Goal: Task Accomplishment & Management: Use online tool/utility

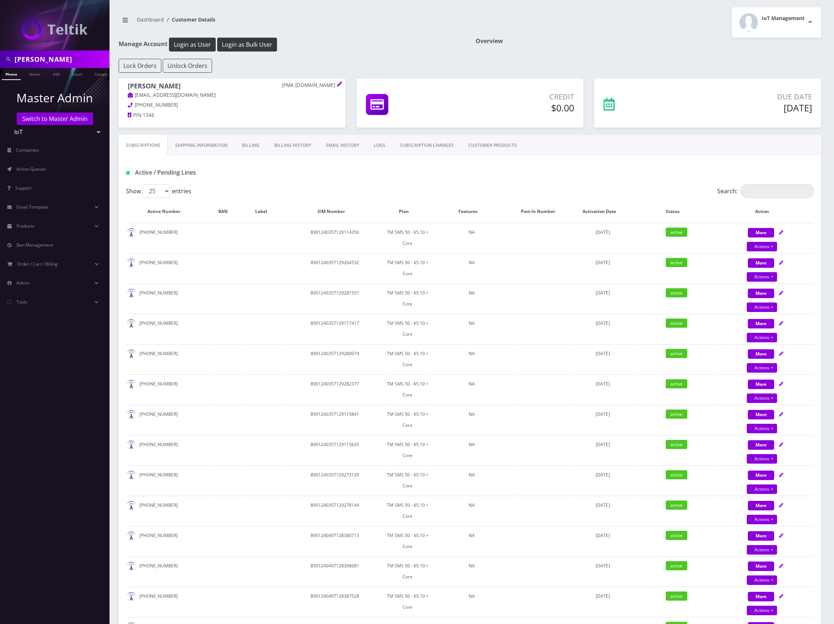
scroll to position [544, 0]
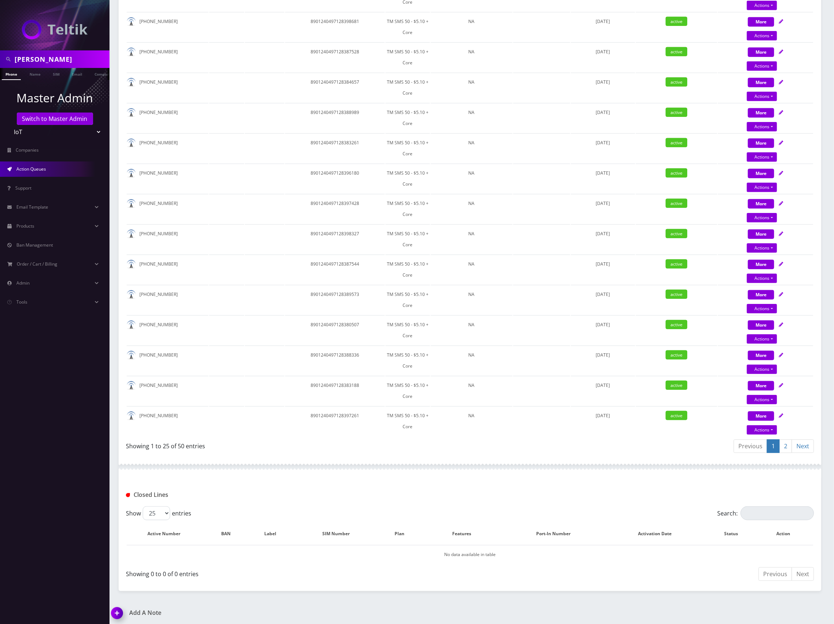
click at [38, 173] on link "Action Queues" at bounding box center [55, 168] width 110 height 15
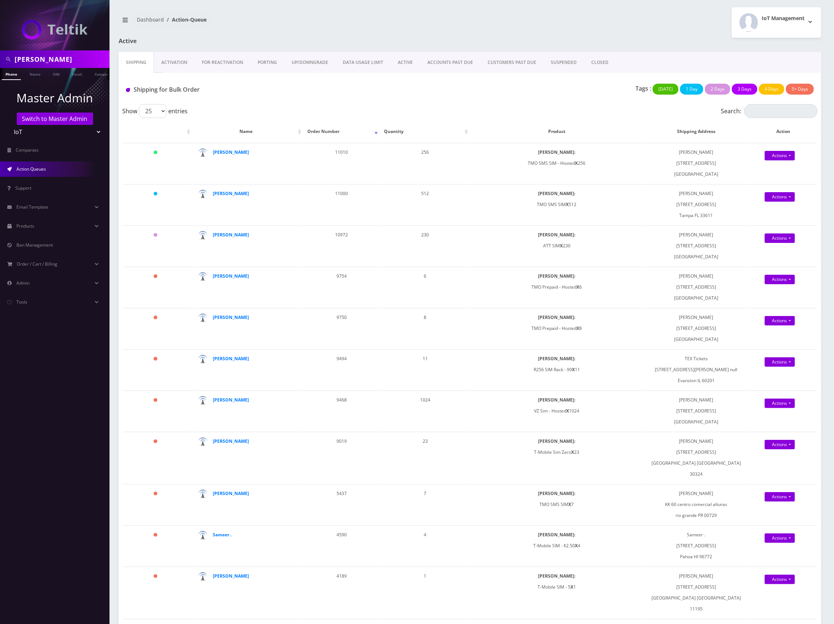
click at [567, 91] on div "Tags : Today 1 Day 2 Days 3 Days 4 Days 5+ Days" at bounding box center [586, 91] width 466 height 15
click at [773, 154] on link "Actions" at bounding box center [780, 155] width 30 height 9
click at [771, 173] on link "Shipped" at bounding box center [789, 169] width 60 height 11
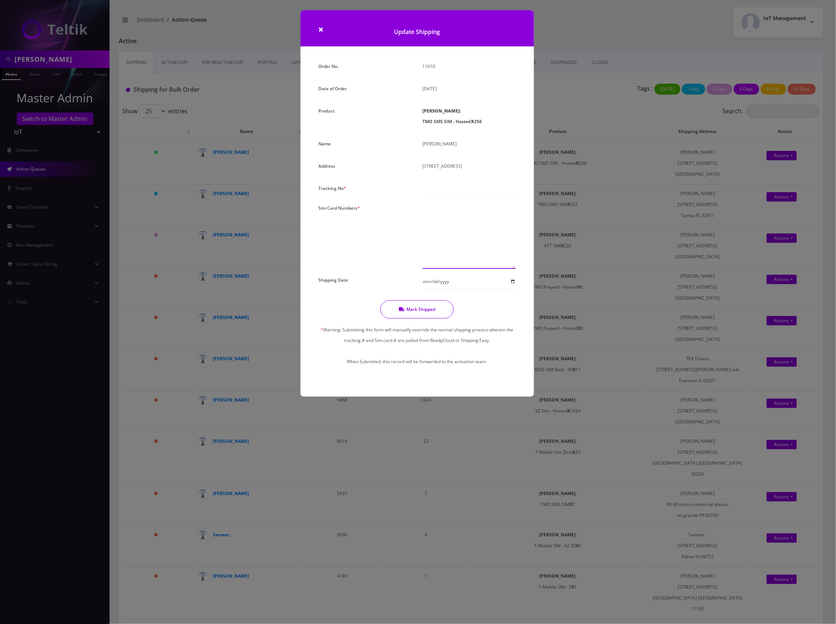
click at [448, 234] on textarea at bounding box center [469, 236] width 93 height 66
drag, startPoint x: 458, startPoint y: 196, endPoint x: 463, endPoint y: 196, distance: 5.1
click at [458, 196] on div "Please Enter Tracking Number" at bounding box center [469, 190] width 104 height 14
type input "000"
paste textarea "8901240497128277190 8901240497128278727 8901240497128279477 8901240497128278842…"
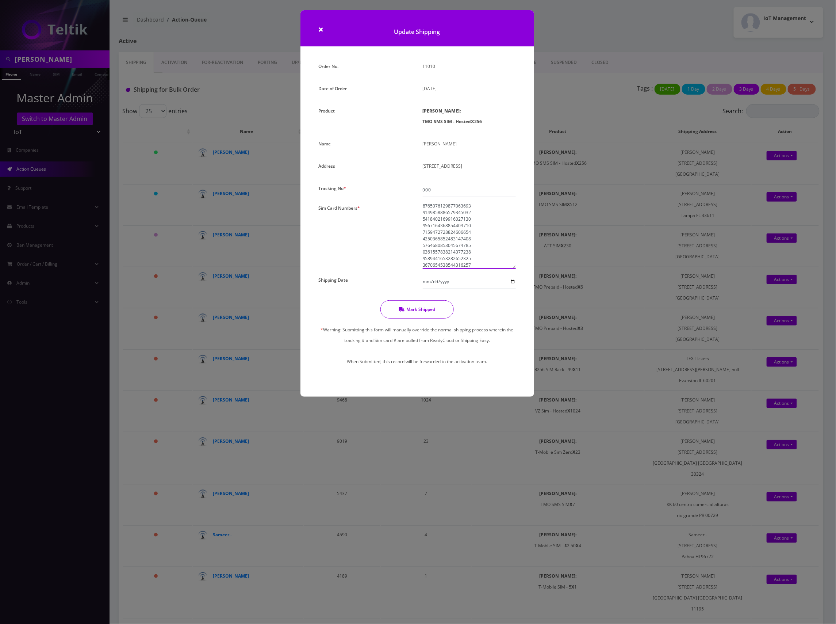
scroll to position [1604, 0]
type textarea "8901240497128277190 8901240497128278727 8901240497128279477 8901240497128278842…"
click at [432, 309] on button "Mark Shipped" at bounding box center [416, 309] width 73 height 18
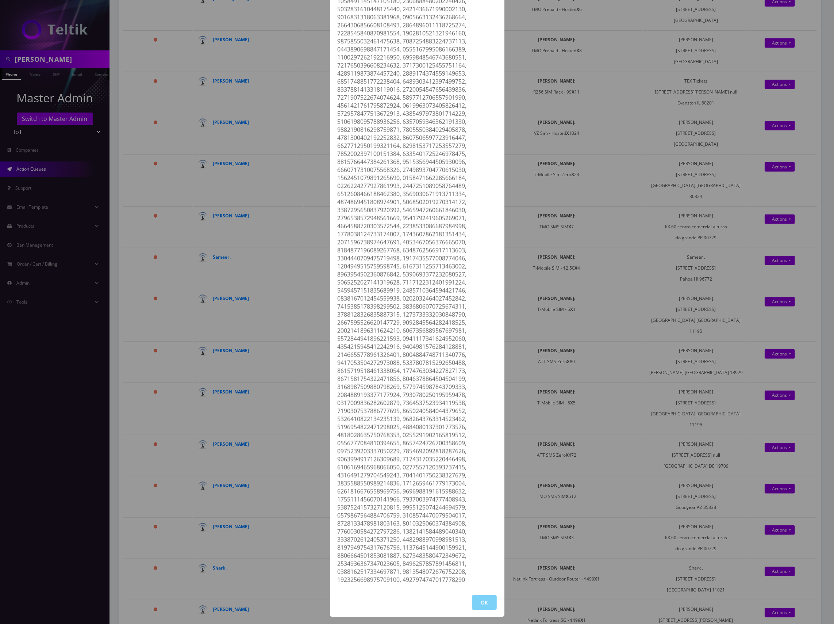
scroll to position [389, 0]
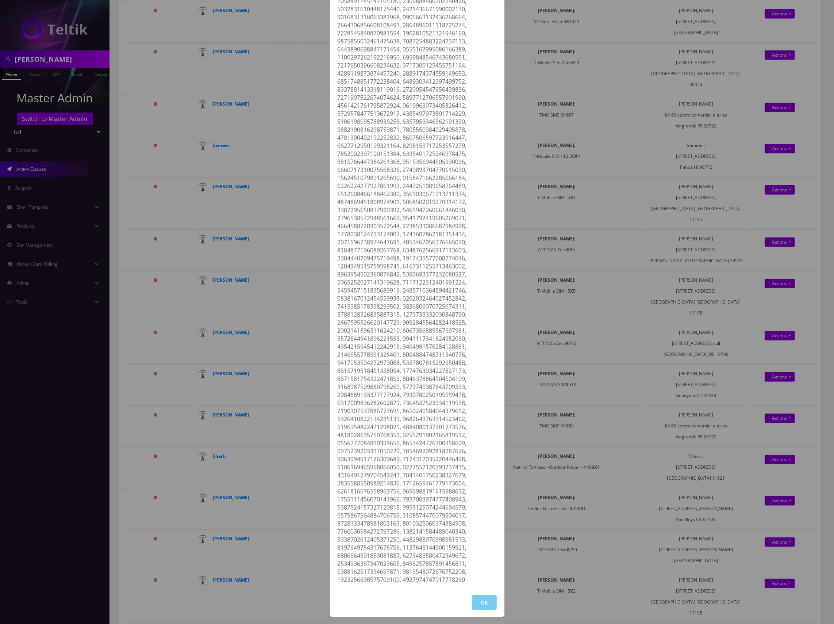
click at [479, 602] on button "OK" at bounding box center [484, 602] width 25 height 15
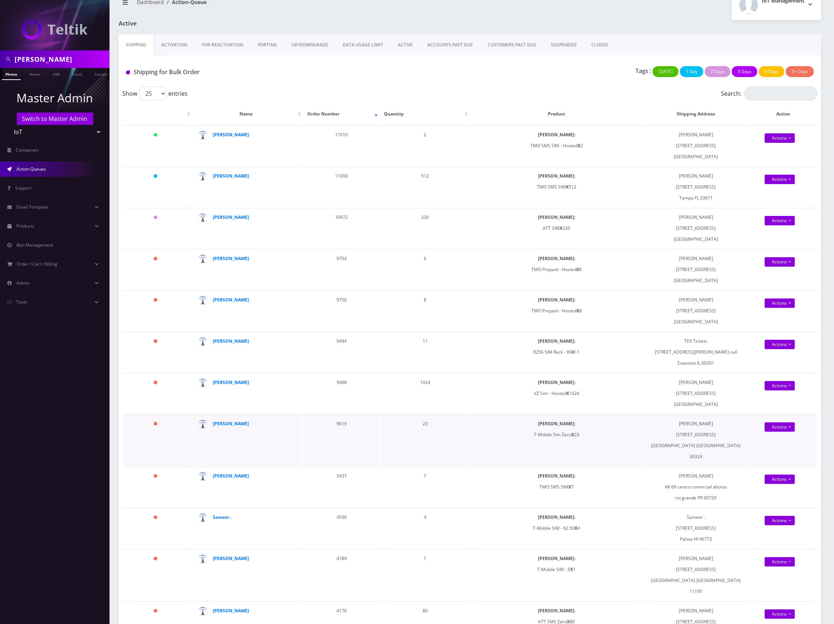
scroll to position [0, 0]
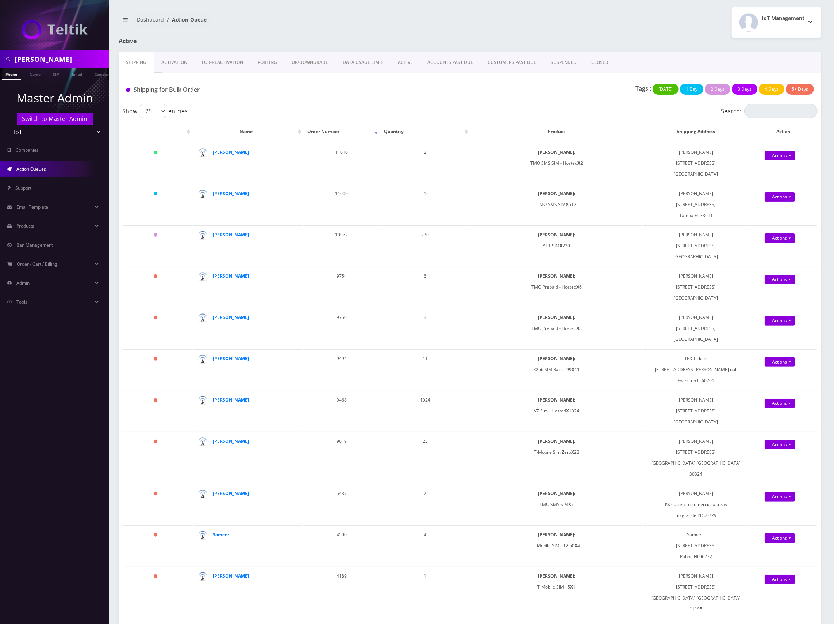
click at [41, 163] on link "Action Queues" at bounding box center [55, 168] width 110 height 15
drag, startPoint x: 54, startPoint y: 57, endPoint x: 1, endPoint y: 54, distance: 53.4
click at [0, 55] on html "justin Phone Name SIM Email Company Customer Master Admin Switch to Master Admi…" at bounding box center [417, 560] width 834 height 1121
type input "arshad"
click at [56, 60] on input "arshad" at bounding box center [61, 59] width 93 height 14
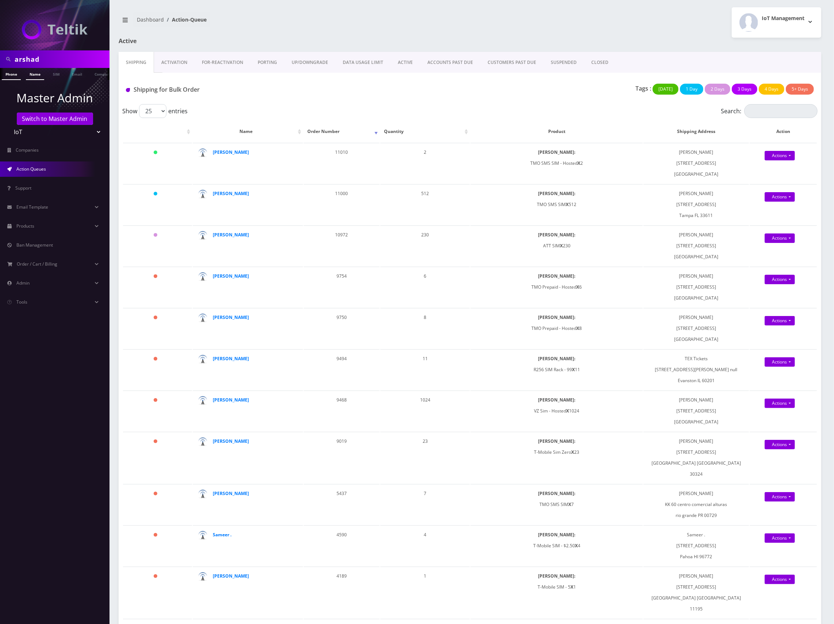
click at [32, 79] on link "Name" at bounding box center [35, 74] width 18 height 12
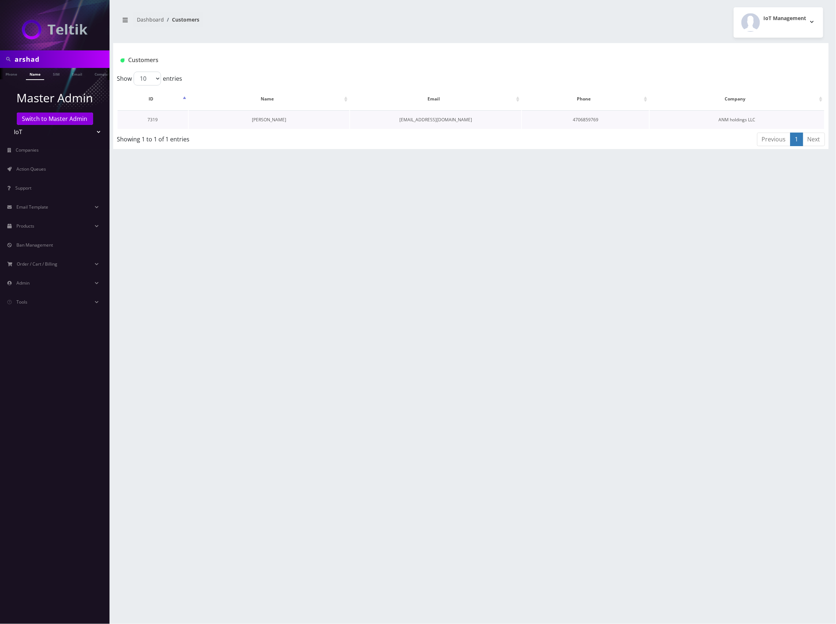
click at [268, 119] on link "[PERSON_NAME]" at bounding box center [269, 119] width 34 height 6
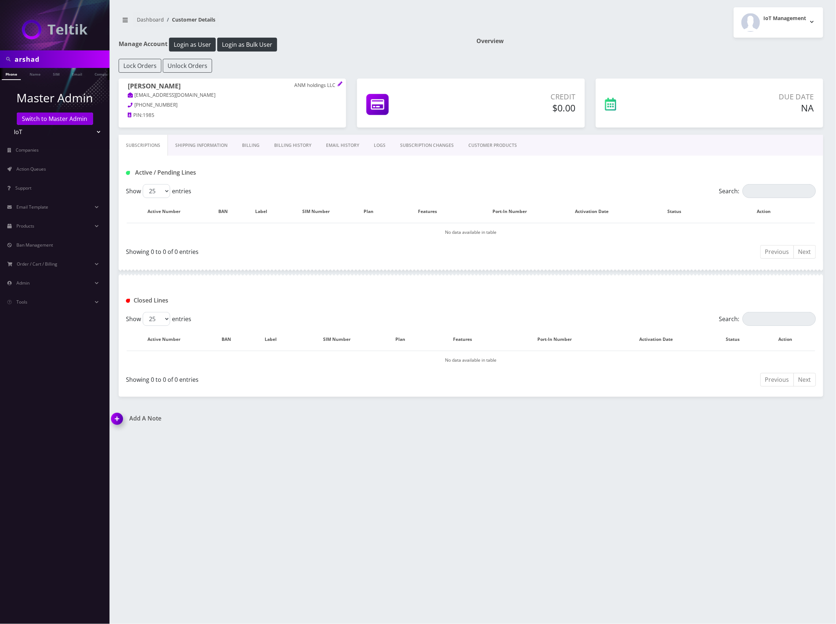
click at [484, 150] on link "CUSTOMER PRODUCTS" at bounding box center [492, 145] width 63 height 21
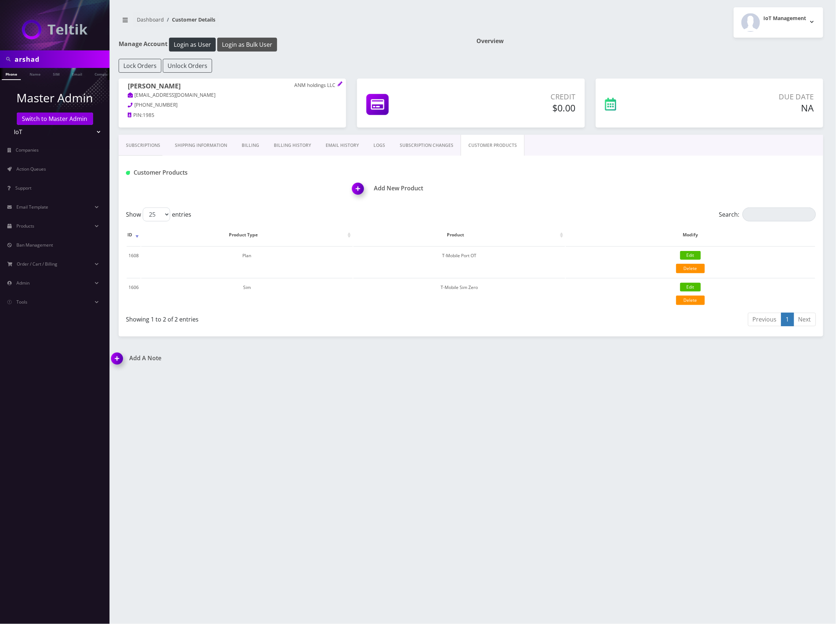
click at [252, 43] on button "Login as Bulk User" at bounding box center [247, 45] width 60 height 14
